Goal: Navigation & Orientation: Find specific page/section

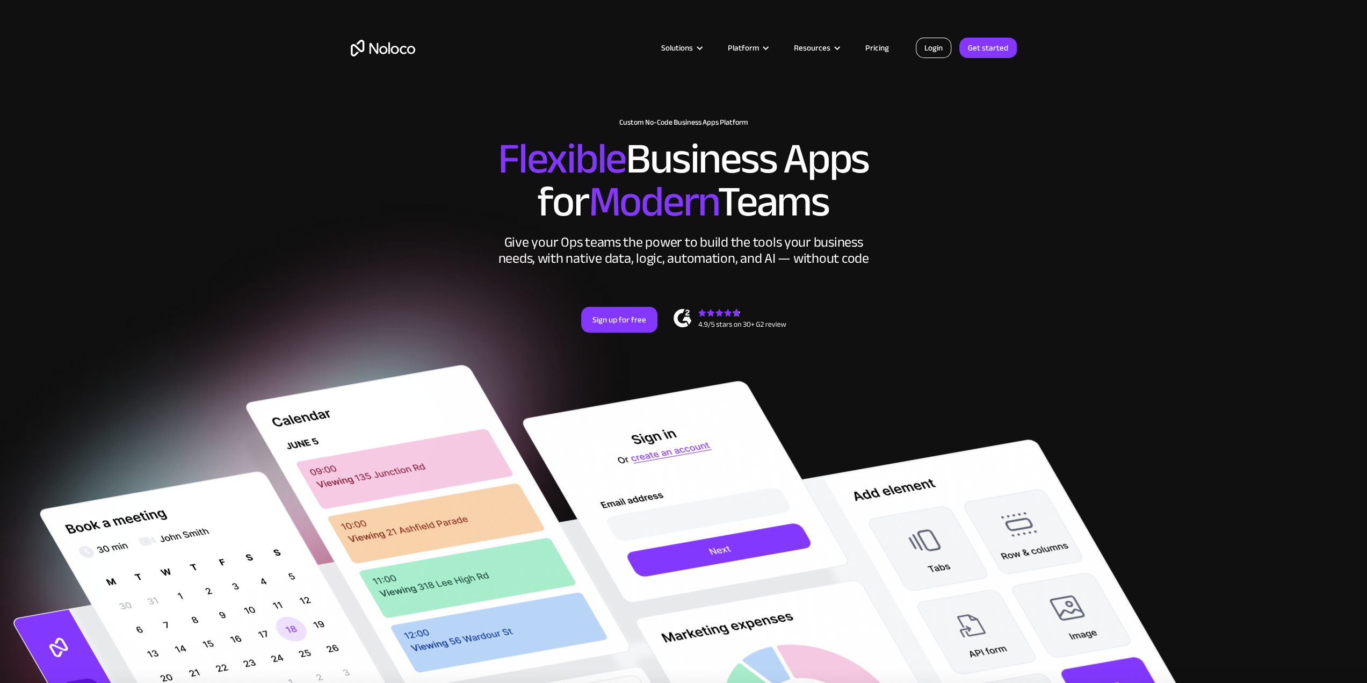
click at [924, 49] on link "Login" at bounding box center [933, 48] width 35 height 20
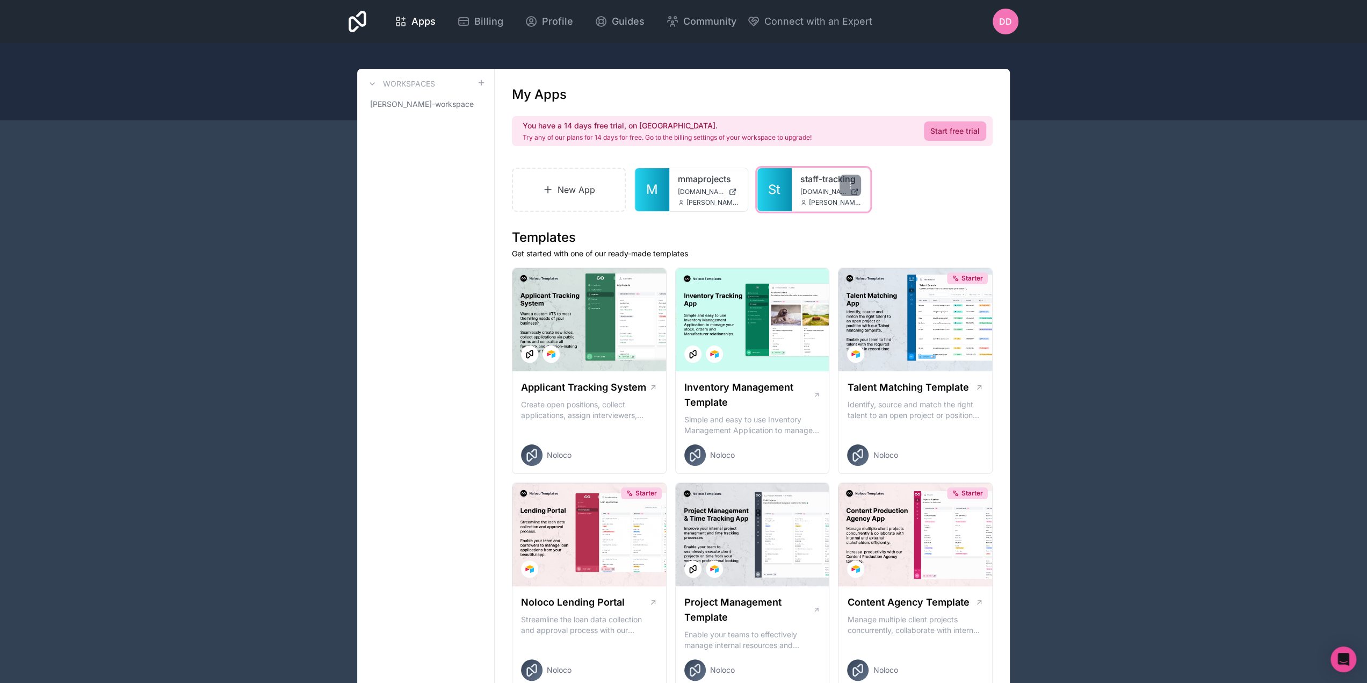
click at [814, 180] on link "staff-tracking" at bounding box center [830, 178] width 61 height 13
click at [449, 105] on span "[PERSON_NAME]-workspace" at bounding box center [419, 104] width 98 height 11
click at [791, 191] on link "St" at bounding box center [774, 189] width 34 height 43
